Goal: Task Accomplishment & Management: Use online tool/utility

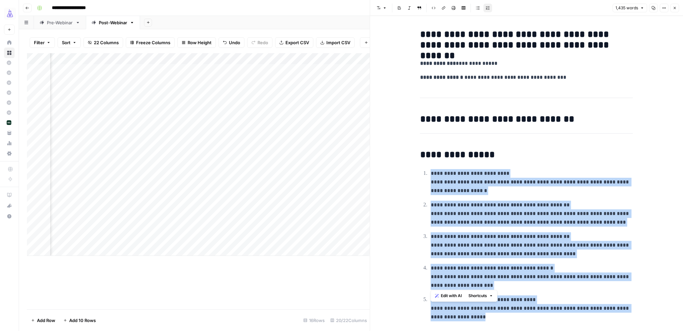
scroll to position [34, 0]
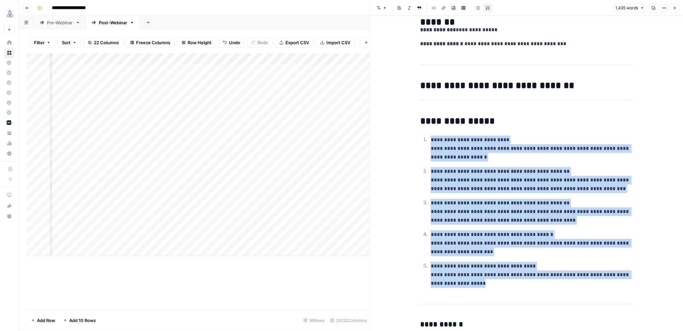
click at [676, 10] on icon "button" at bounding box center [675, 8] width 4 height 4
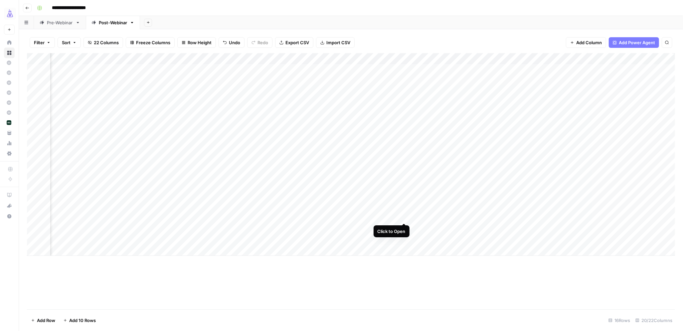
scroll to position [0, 800]
click at [537, 217] on div "Add Column" at bounding box center [351, 154] width 648 height 203
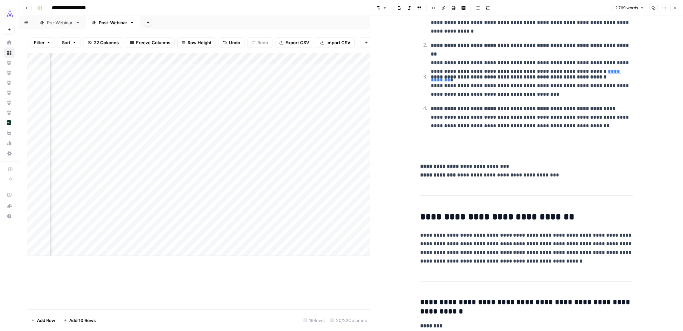
scroll to position [156, 0]
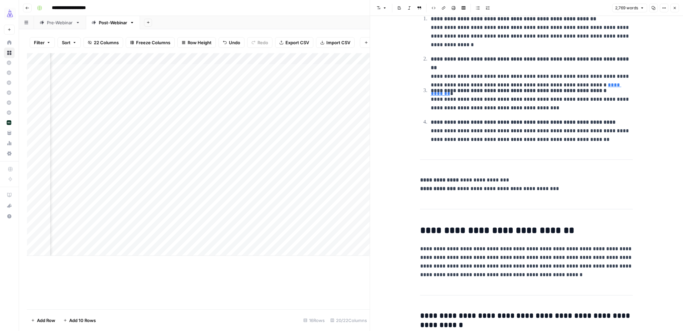
click at [676, 6] on icon "button" at bounding box center [675, 8] width 4 height 4
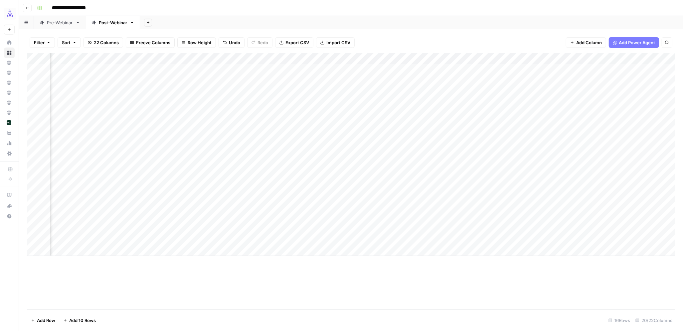
scroll to position [0, 800]
click at [546, 204] on div "Add Column" at bounding box center [351, 154] width 648 height 203
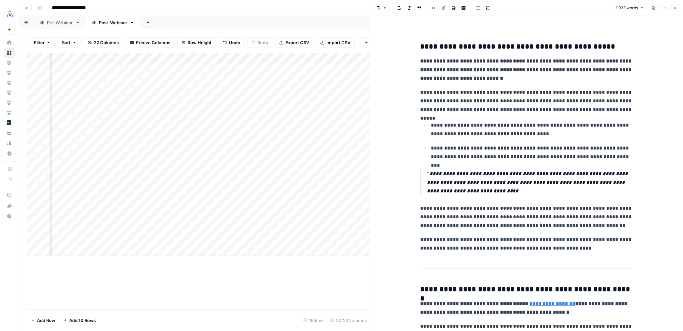
scroll to position [437, 0]
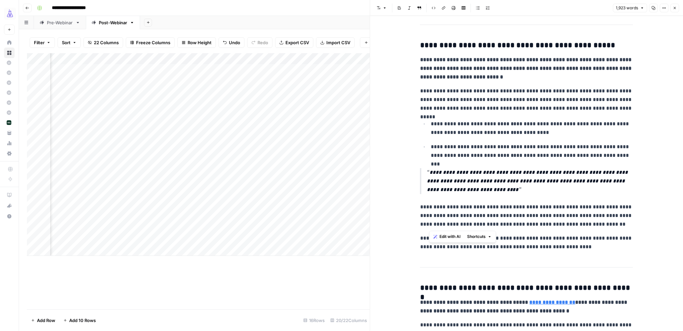
drag, startPoint x: 556, startPoint y: 228, endPoint x: 420, endPoint y: 174, distance: 146.7
copy div "**********"
